Goal: Task Accomplishment & Management: Use online tool/utility

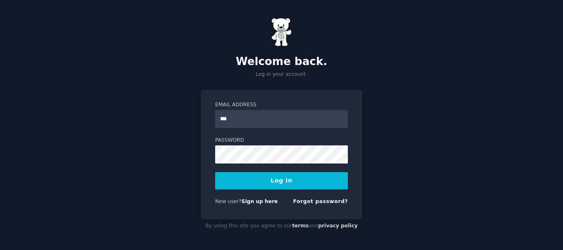
type input "**********"
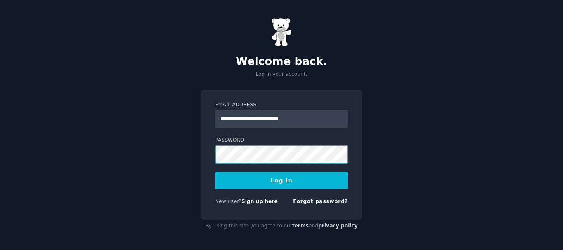
click at [198, 153] on div "**********" at bounding box center [281, 125] width 563 height 250
click at [271, 178] on button "Log In" at bounding box center [281, 180] width 133 height 17
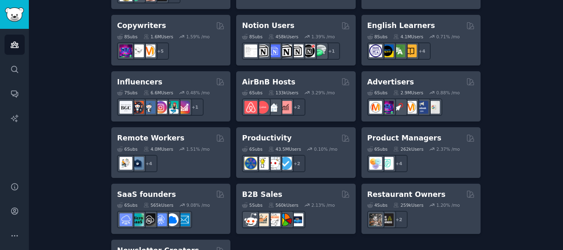
scroll to position [701, 0]
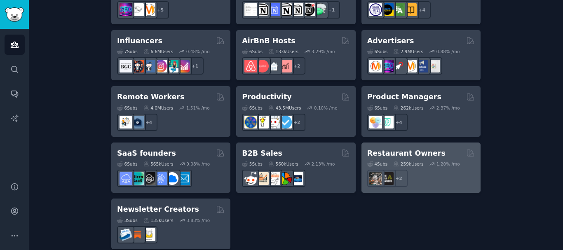
click at [386, 148] on h2 "Restaurant Owners" at bounding box center [406, 153] width 78 height 10
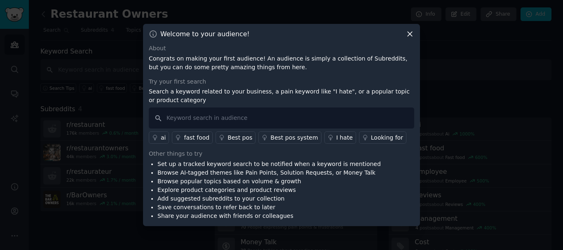
click at [417, 31] on div "Welcome to your audience! About Congrats on making your first audience! An audi…" at bounding box center [281, 125] width 277 height 202
click at [410, 33] on icon at bounding box center [410, 34] width 9 height 9
click at [410, 33] on nav "Search Subreddits 4 Topics 74 Themes Ask Products 117" at bounding box center [295, 32] width 511 height 17
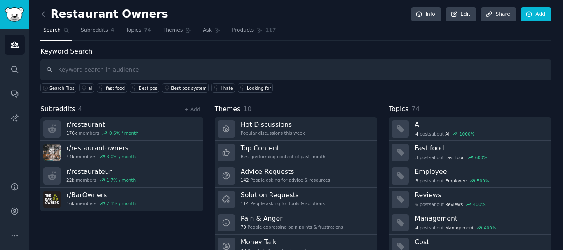
scroll to position [34, 0]
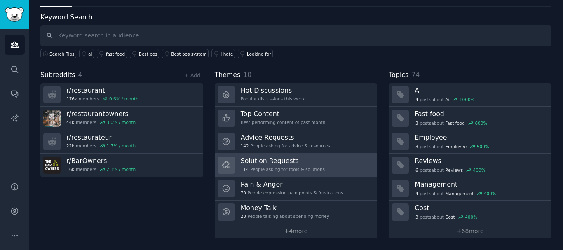
click at [277, 168] on div "114 People asking for tools & solutions" at bounding box center [283, 170] width 84 height 6
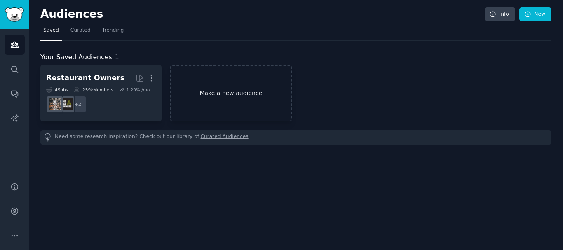
click at [205, 91] on link "Make a new audience" at bounding box center [230, 93] width 121 height 56
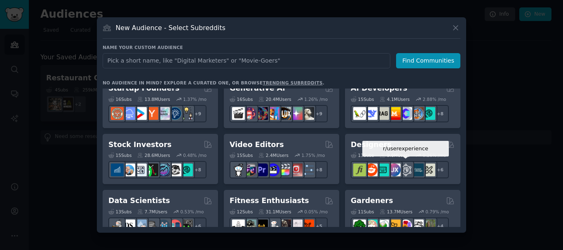
scroll to position [165, 0]
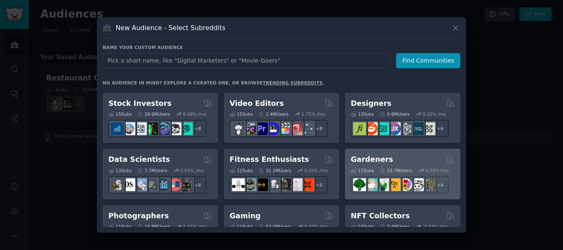
click at [390, 162] on div "Gardeners" at bounding box center [403, 160] width 104 height 10
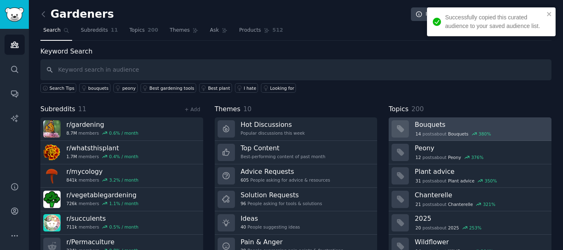
scroll to position [34, 0]
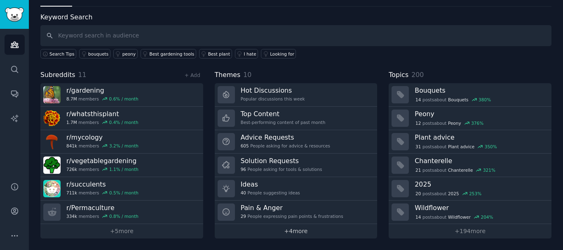
click at [300, 229] on link "+ 4 more" at bounding box center [296, 231] width 163 height 14
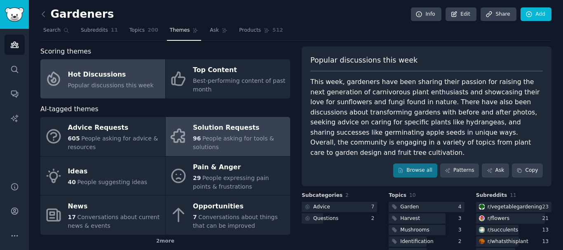
click at [223, 139] on span "People asking for tools & solutions" at bounding box center [233, 142] width 81 height 15
